Goal: Task Accomplishment & Management: Manage account settings

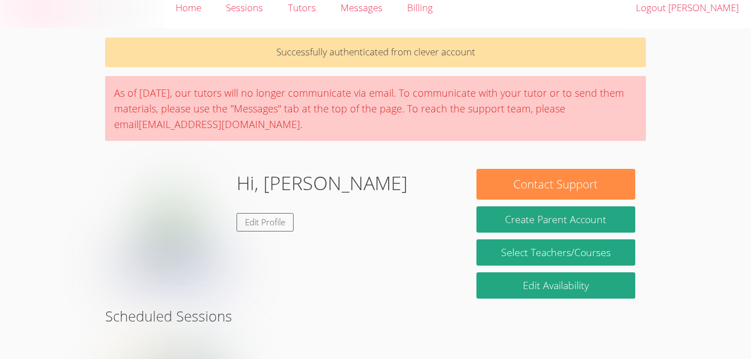
scroll to position [14, 0]
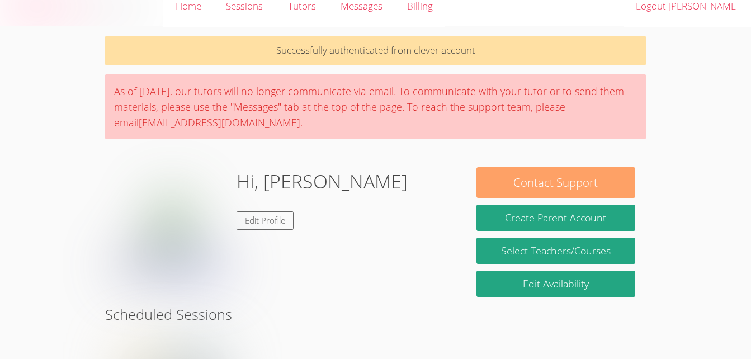
click at [609, 184] on button "Contact Support" at bounding box center [556, 182] width 159 height 31
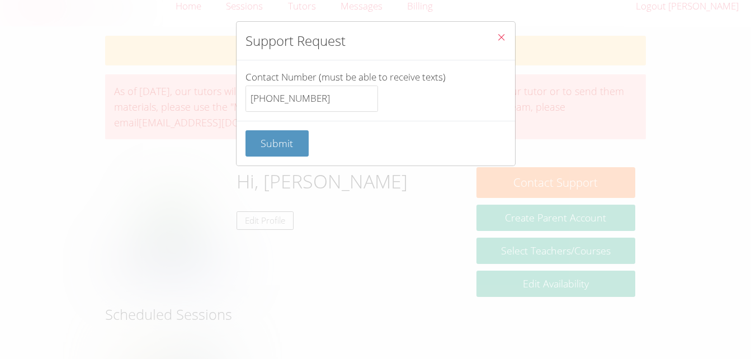
click at [497, 42] on span "Close" at bounding box center [502, 38] width 10 height 13
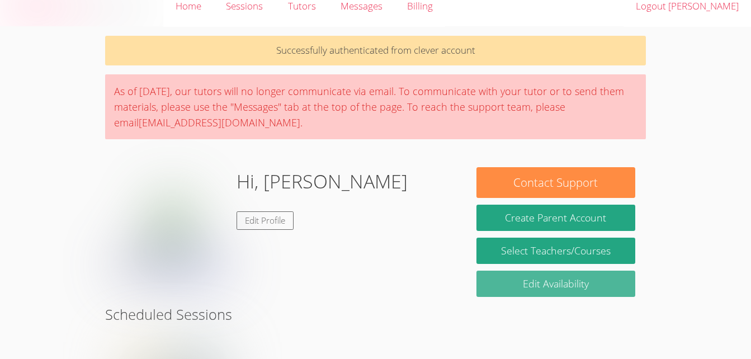
click at [596, 279] on link "Edit Availability" at bounding box center [556, 284] width 159 height 26
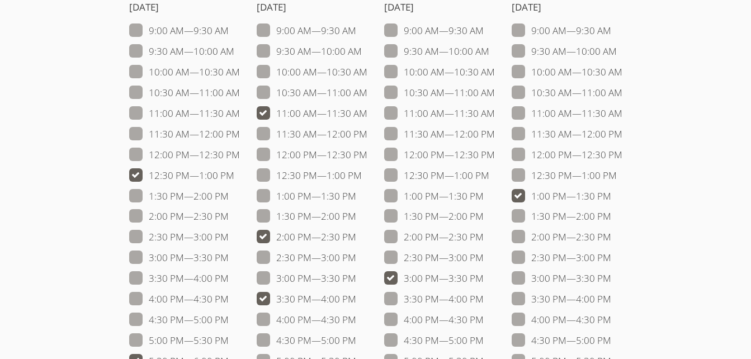
scroll to position [116, 0]
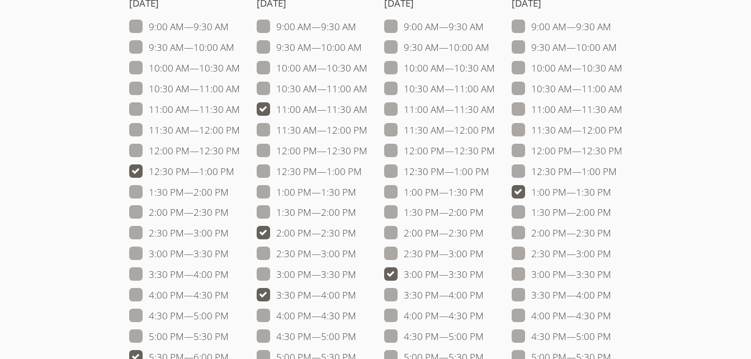
click at [403, 269] on label "3:00 PM — 3:30 PM" at bounding box center [434, 274] width 100 height 15
click at [484, 269] on input "3:00 PM — 3:30 PM" at bounding box center [489, 272] width 10 height 10
click at [399, 269] on label "3:00 PM — 3:30 PM" at bounding box center [434, 274] width 100 height 15
click at [484, 269] on input "3:00 PM — 3:30 PM" at bounding box center [489, 272] width 10 height 10
click at [484, 275] on span at bounding box center [484, 274] width 0 height 13
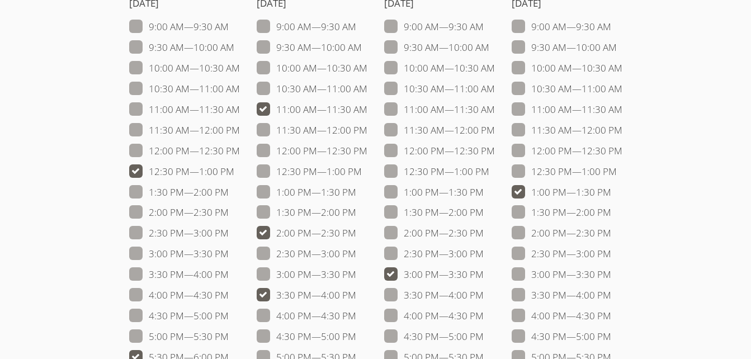
click at [484, 275] on input "3:00 PM — 3:30 PM" at bounding box center [489, 272] width 10 height 10
checkbox input "false"
click at [611, 197] on span at bounding box center [611, 192] width 0 height 13
click at [611, 195] on input "1:00 PM — 1:30 PM" at bounding box center [616, 190] width 10 height 10
checkbox input "false"
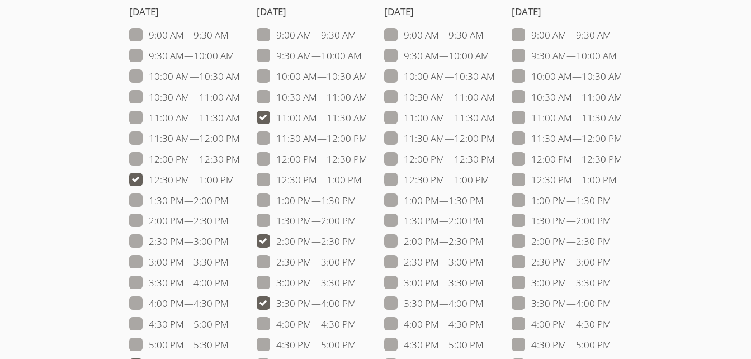
scroll to position [102, 0]
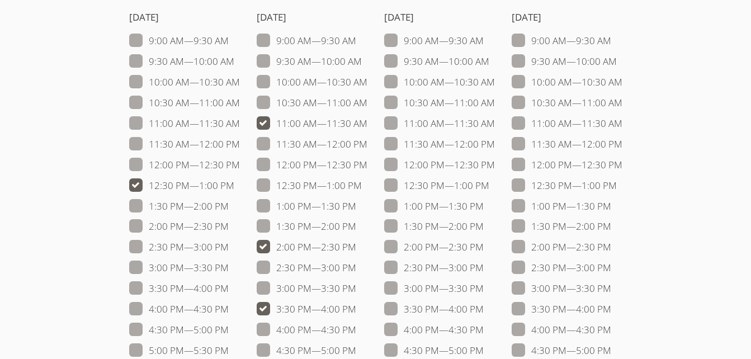
click at [266, 125] on label "11:00 AM — 11:30 AM" at bounding box center [312, 123] width 111 height 15
click at [368, 125] on input "11:00 AM — 11:30 AM" at bounding box center [373, 121] width 10 height 10
checkbox input "false"
click at [129, 172] on label "12:00 PM — 12:30 PM" at bounding box center [184, 165] width 111 height 15
click at [240, 167] on input "12:00 PM — 12:30 PM" at bounding box center [245, 163] width 10 height 10
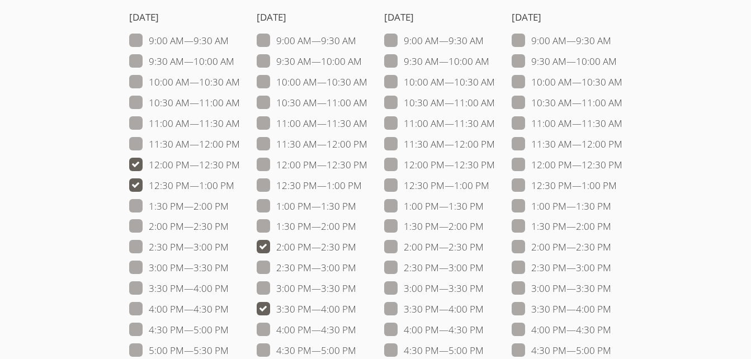
click at [136, 171] on label "12:00 PM — 12:30 PM" at bounding box center [184, 165] width 111 height 15
click at [240, 167] on input "12:00 PM — 12:30 PM" at bounding box center [245, 163] width 10 height 10
checkbox input "false"
click at [130, 192] on label "12:30 PM — 1:00 PM" at bounding box center [181, 185] width 105 height 15
click at [234, 188] on input "12:30 PM — 1:00 PM" at bounding box center [239, 183] width 10 height 10
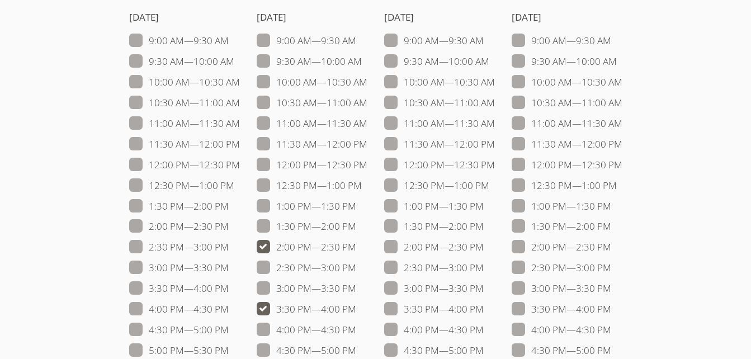
checkbox input "false"
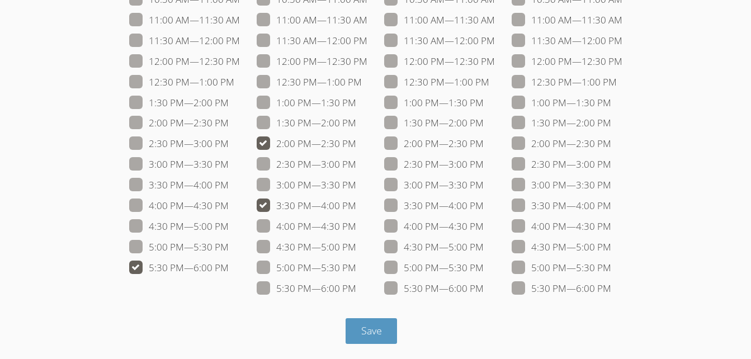
scroll to position [205, 0]
click at [356, 291] on span at bounding box center [356, 289] width 0 height 13
click at [356, 291] on input "5:30 PM — 6:00 PM" at bounding box center [361, 287] width 10 height 10
checkbox input "true"
click at [266, 210] on label "3:30 PM — 4:00 PM" at bounding box center [307, 206] width 100 height 15
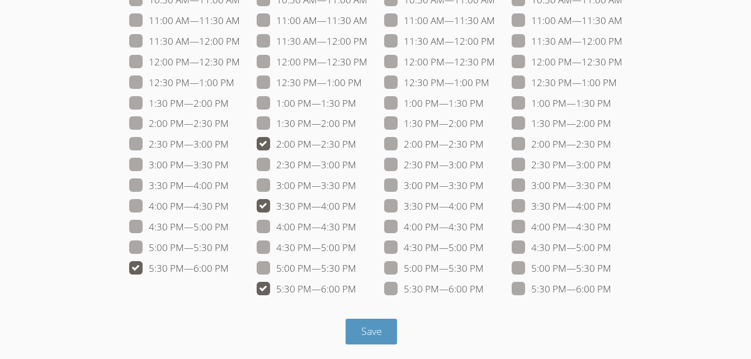
click at [356, 209] on input "3:30 PM — 4:00 PM" at bounding box center [361, 204] width 10 height 10
checkbox input "false"
click at [356, 144] on span at bounding box center [356, 144] width 0 height 13
click at [356, 144] on input "2:00 PM — 2:30 PM" at bounding box center [361, 142] width 10 height 10
checkbox input "false"
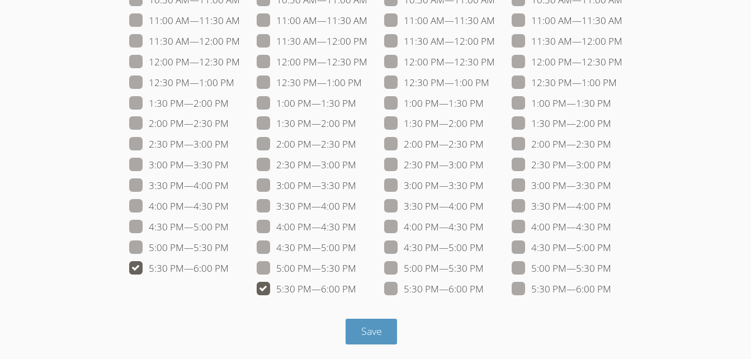
click at [356, 294] on span at bounding box center [356, 289] width 0 height 13
click at [356, 291] on input "5:30 PM — 6:00 PM" at bounding box center [361, 287] width 10 height 10
checkbox input "false"
click at [356, 273] on span at bounding box center [356, 268] width 0 height 13
click at [356, 271] on input "5:00 PM — 5:30 PM" at bounding box center [361, 266] width 10 height 10
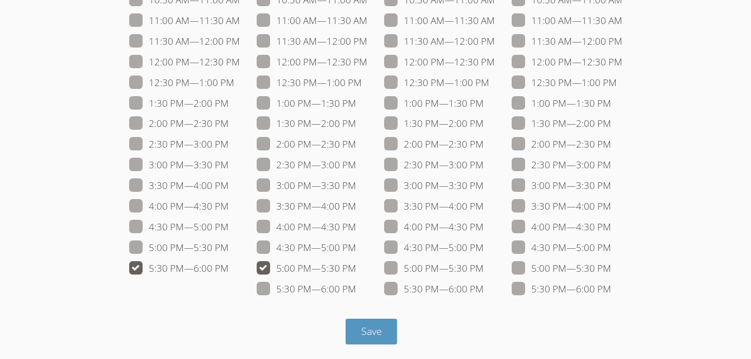
checkbox input "true"
click at [135, 249] on label "5:00 PM — 5:30 PM" at bounding box center [179, 248] width 100 height 15
click at [229, 249] on input "5:00 PM — 5:30 PM" at bounding box center [234, 246] width 10 height 10
checkbox input "true"
click at [134, 304] on form "Edit Availabilities Monday 9:00 AM — 9:30 AM 9:30 AM — 10:00 AM 10:00 AM — 10:3…" at bounding box center [375, 103] width 541 height 484
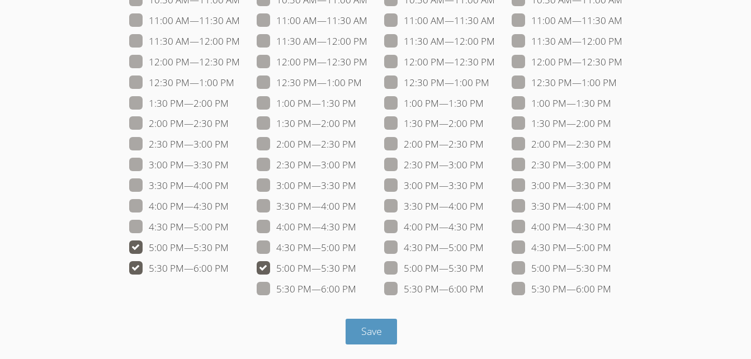
click at [229, 271] on span at bounding box center [229, 268] width 0 height 13
click at [229, 271] on input "5:30 PM — 6:00 PM" at bounding box center [234, 266] width 10 height 10
checkbox input "false"
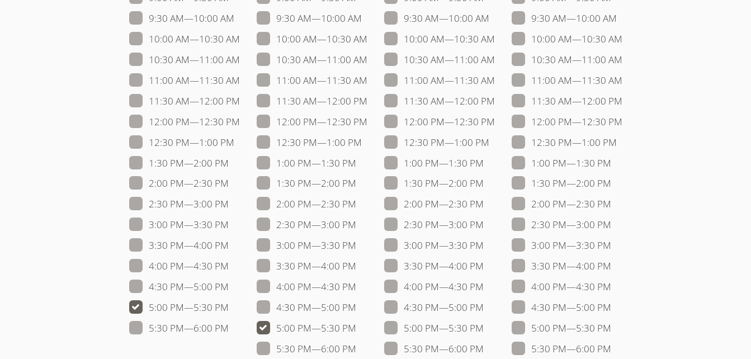
scroll to position [208, 0]
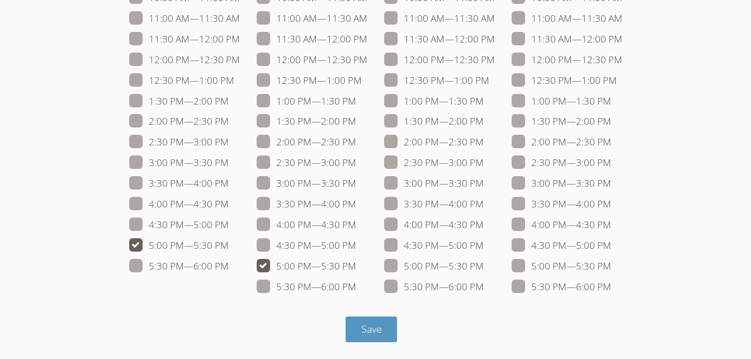
click at [484, 262] on span at bounding box center [484, 266] width 0 height 13
click at [484, 262] on input "5:00 PM — 5:30 PM" at bounding box center [489, 264] width 10 height 10
checkbox input "true"
click at [611, 263] on span at bounding box center [611, 266] width 0 height 13
click at [611, 263] on input "5:00 PM — 5:30 PM" at bounding box center [616, 264] width 10 height 10
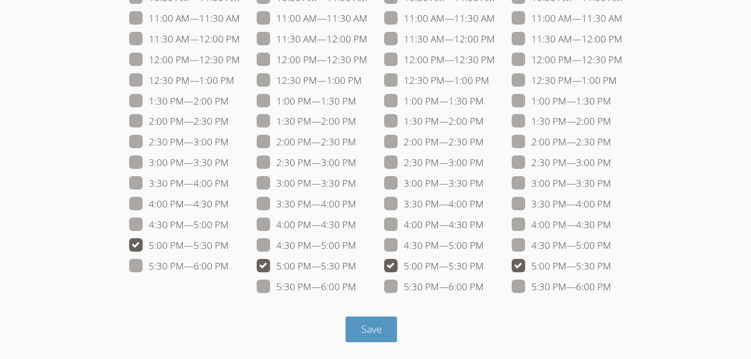
checkbox input "true"
click at [385, 332] on button "Save" at bounding box center [372, 330] width 52 height 26
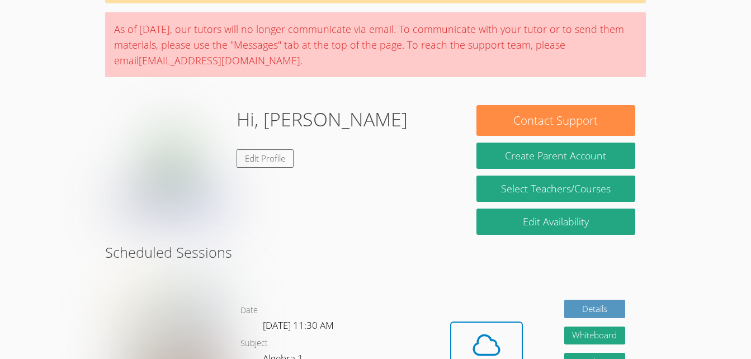
scroll to position [70, 0]
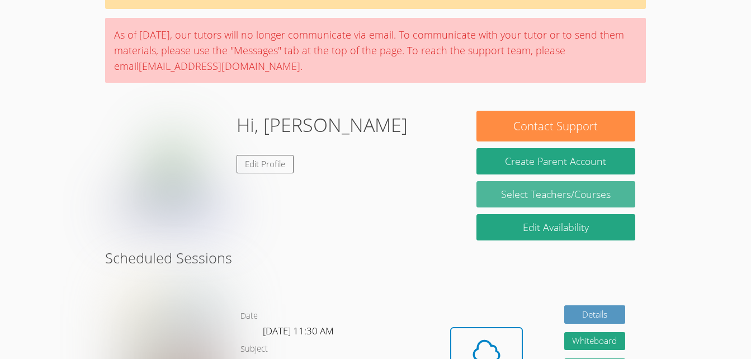
click at [594, 199] on link "Select Teachers/Courses" at bounding box center [556, 194] width 159 height 26
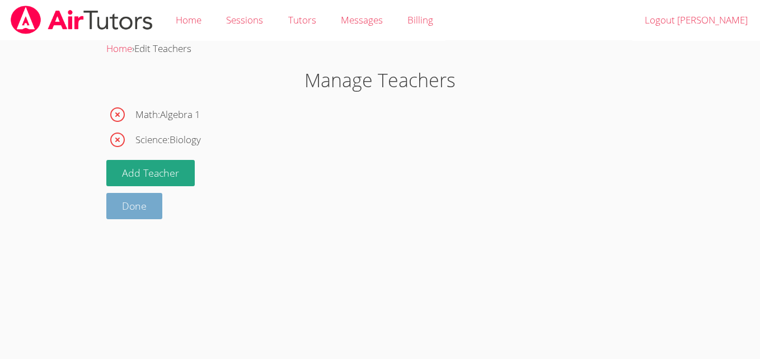
click at [147, 208] on link "Done" at bounding box center [134, 206] width 56 height 26
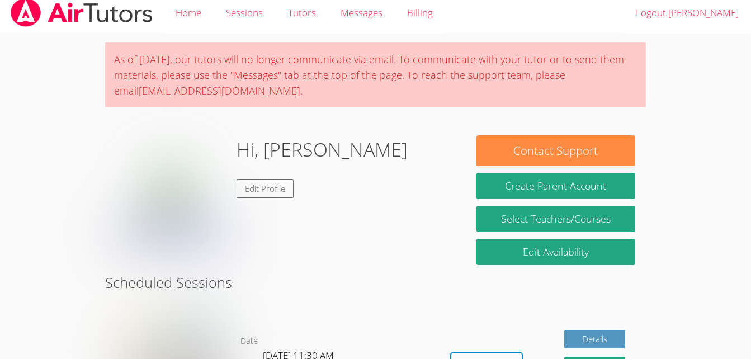
scroll to position [10, 0]
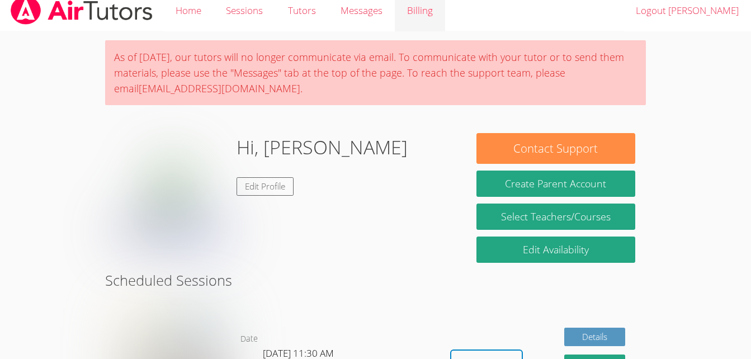
click at [424, 18] on link "Billing" at bounding box center [420, 10] width 50 height 41
click at [424, 17] on link "Billing" at bounding box center [420, 10] width 50 height 41
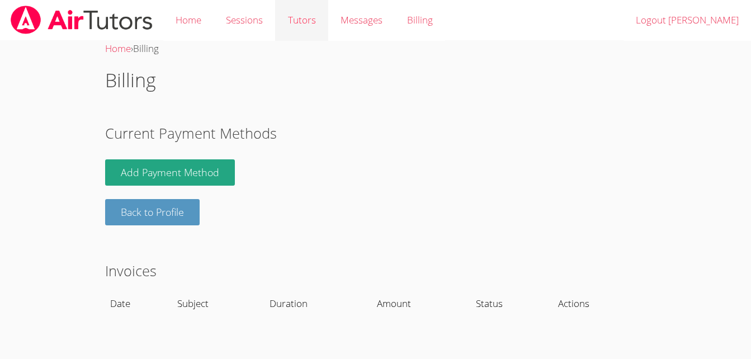
click at [304, 23] on link "Tutors" at bounding box center [301, 20] width 53 height 41
click at [312, 23] on link "Tutors" at bounding box center [301, 20] width 53 height 41
click at [310, 28] on link "Tutors" at bounding box center [301, 20] width 53 height 41
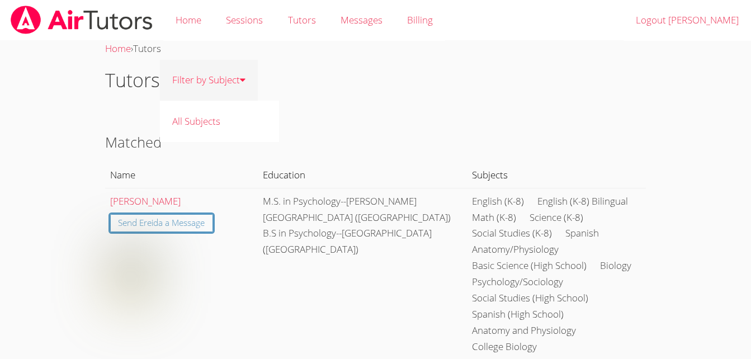
click at [230, 89] on link "Filter by Subject" at bounding box center [209, 80] width 98 height 41
click at [196, 18] on link "Home" at bounding box center [188, 20] width 50 height 41
click at [200, 17] on link "Home" at bounding box center [188, 20] width 50 height 41
click at [201, 19] on link "Home" at bounding box center [188, 20] width 50 height 41
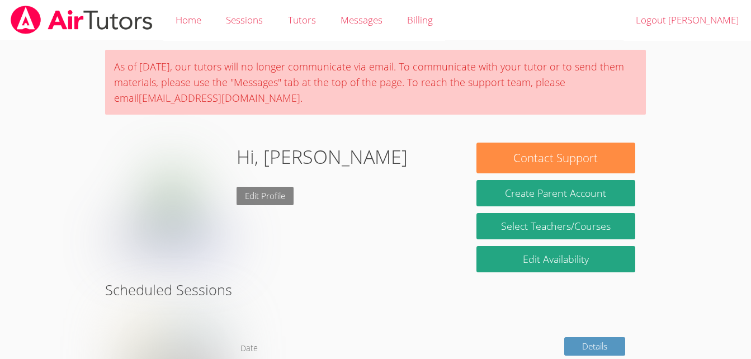
click at [237, 190] on link "Edit Profile" at bounding box center [265, 196] width 57 height 18
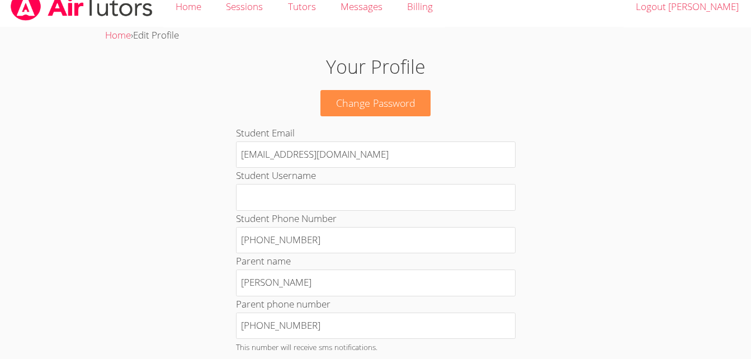
scroll to position [17, 0]
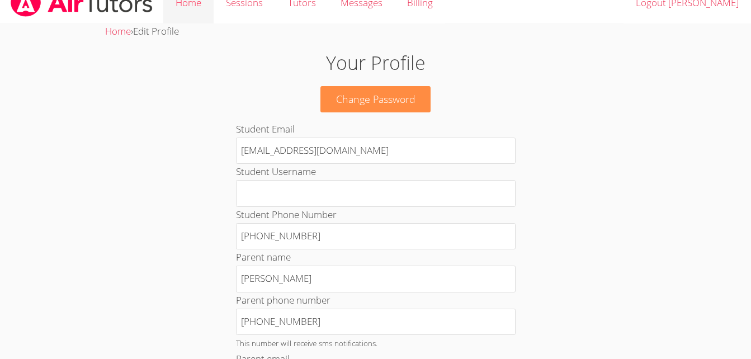
click at [205, 10] on link "Home" at bounding box center [188, 3] width 50 height 41
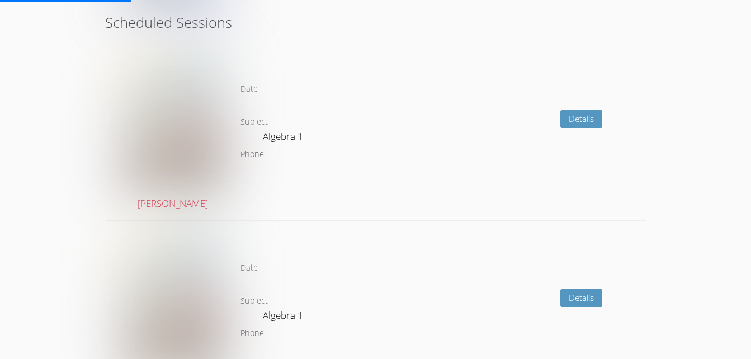
scroll to position [239, 0]
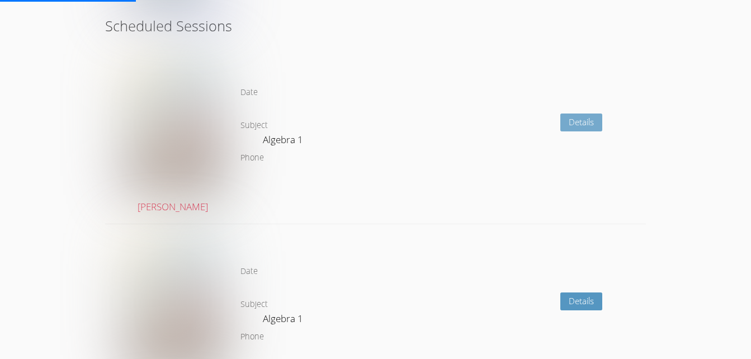
click at [592, 124] on link "Details" at bounding box center [582, 123] width 42 height 18
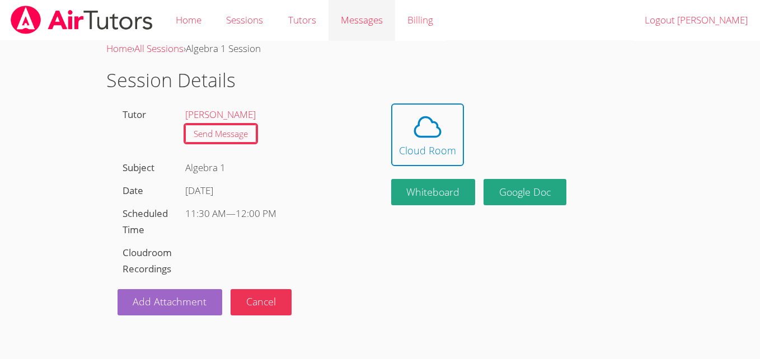
click at [356, 17] on span "Messages" at bounding box center [362, 19] width 42 height 13
